Goal: Find specific page/section

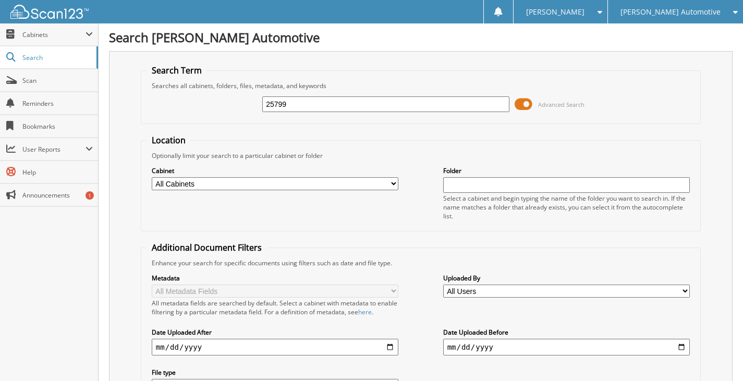
type input "25799"
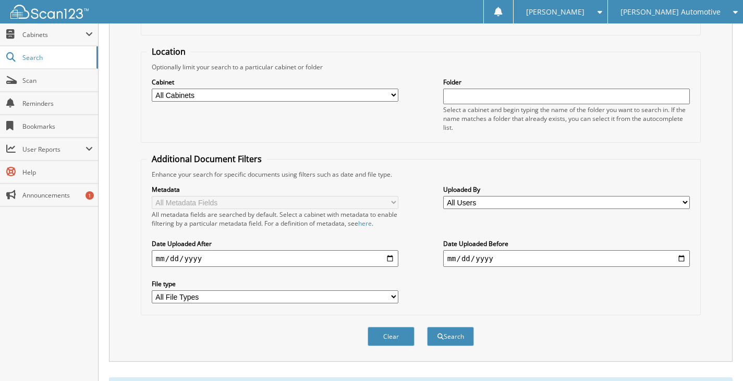
scroll to position [261, 0]
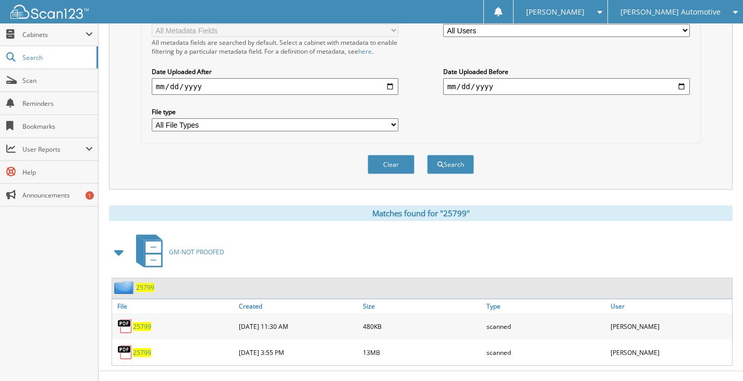
click at [137, 323] on span "25799" at bounding box center [142, 326] width 18 height 9
click at [140, 354] on span "25799" at bounding box center [142, 352] width 18 height 9
